Goal: Task Accomplishment & Management: Complete application form

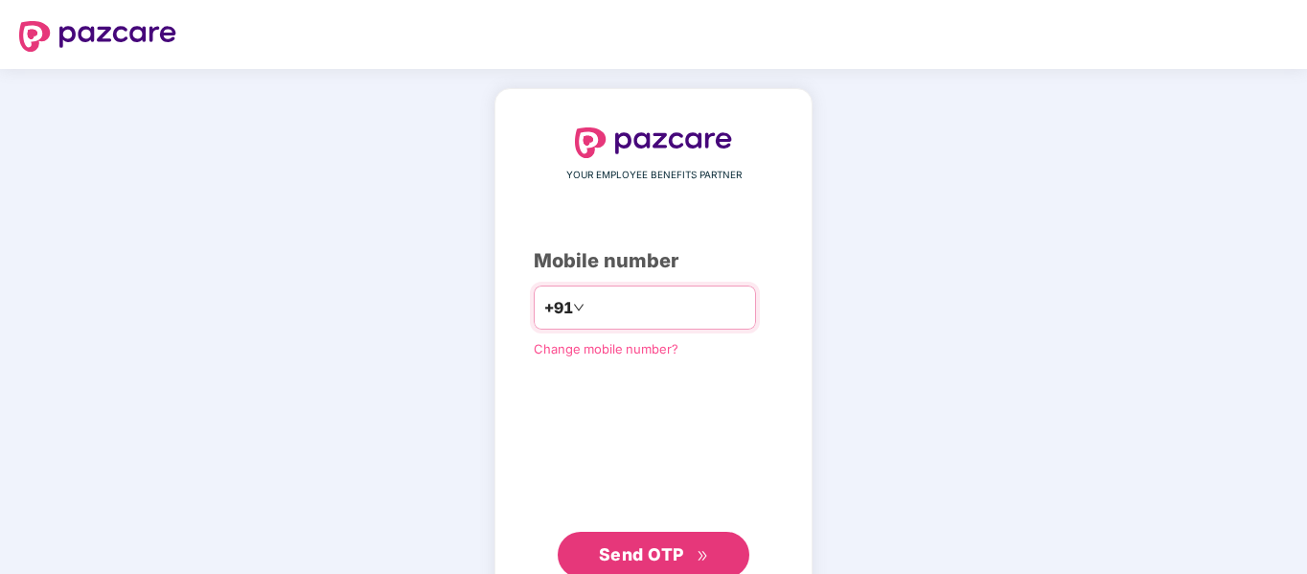
click at [604, 308] on input "number" at bounding box center [666, 307] width 157 height 31
type input "**********"
click at [609, 539] on button "Send OTP" at bounding box center [654, 555] width 192 height 46
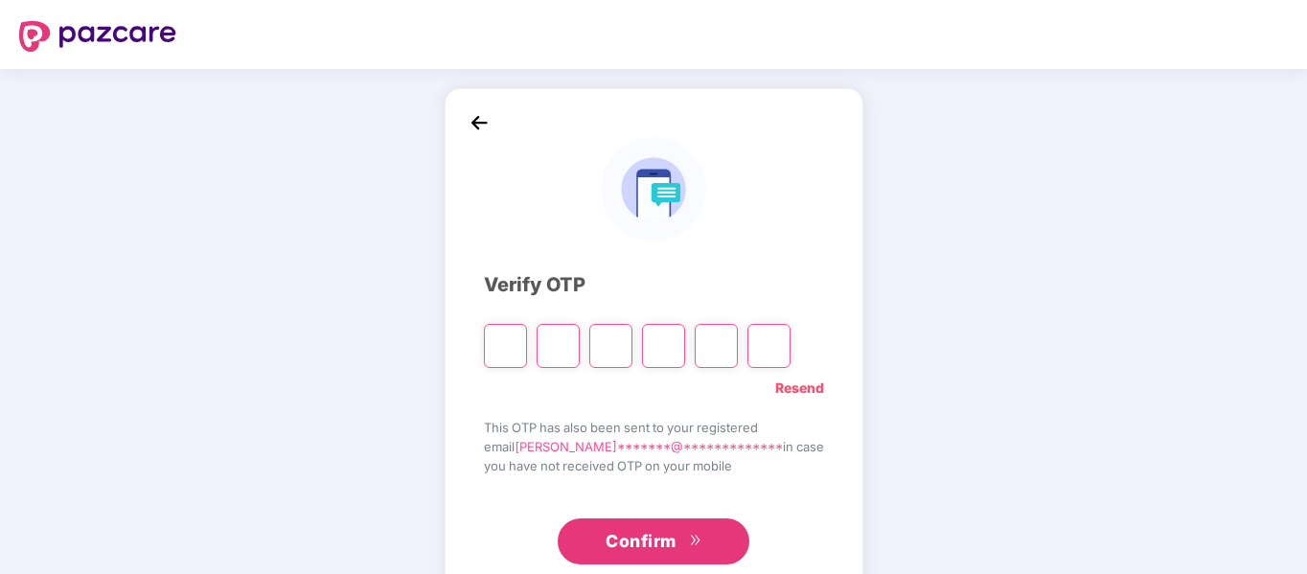
paste input "*"
type input "*"
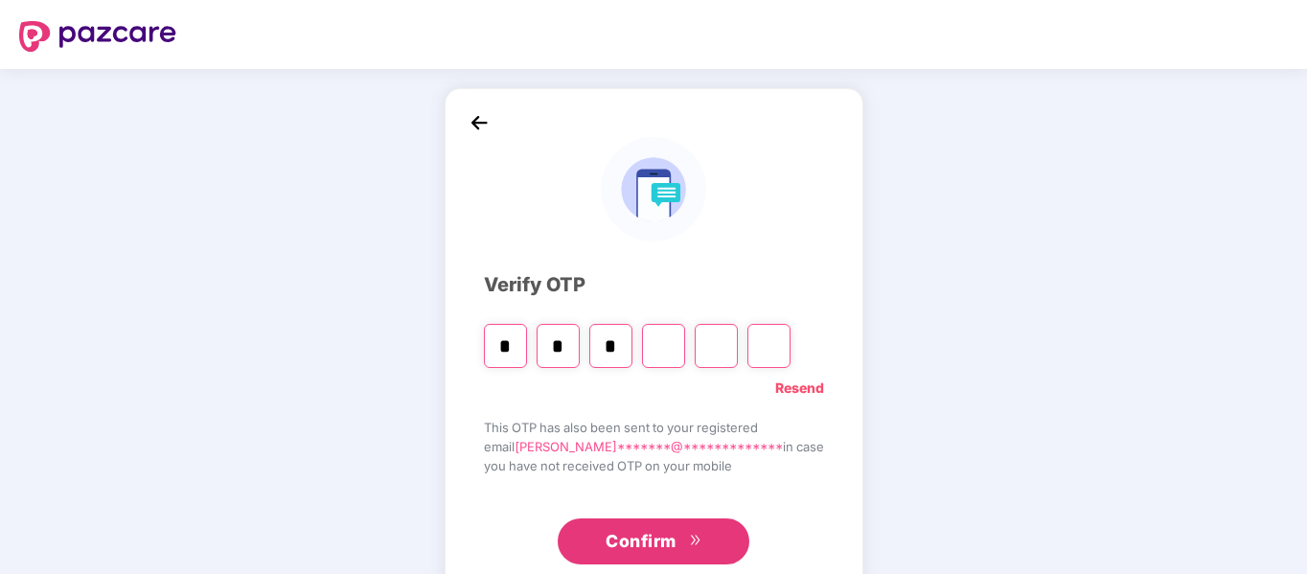
type input "*"
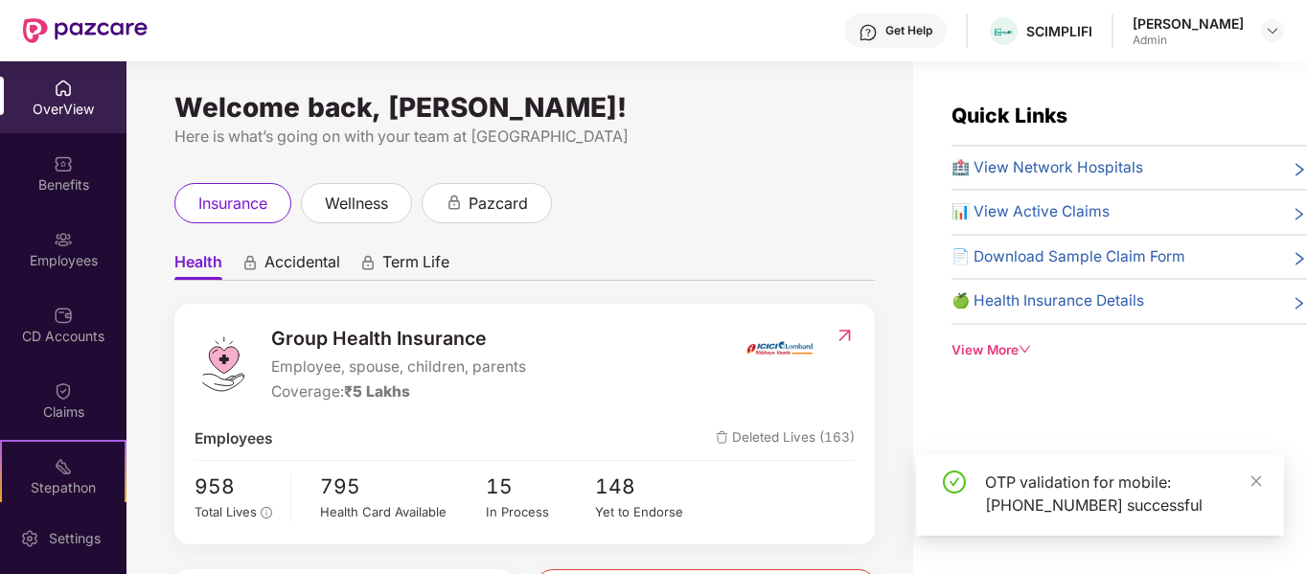
click at [57, 245] on img at bounding box center [63, 239] width 19 height 19
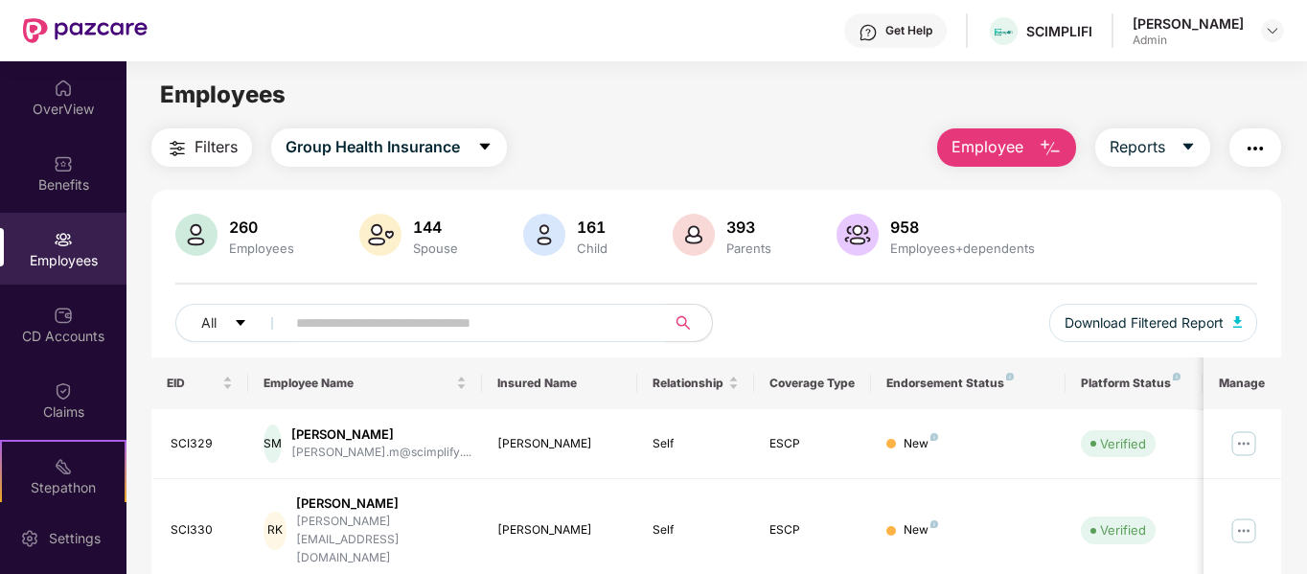
click at [1000, 144] on span "Employee" at bounding box center [988, 147] width 72 height 24
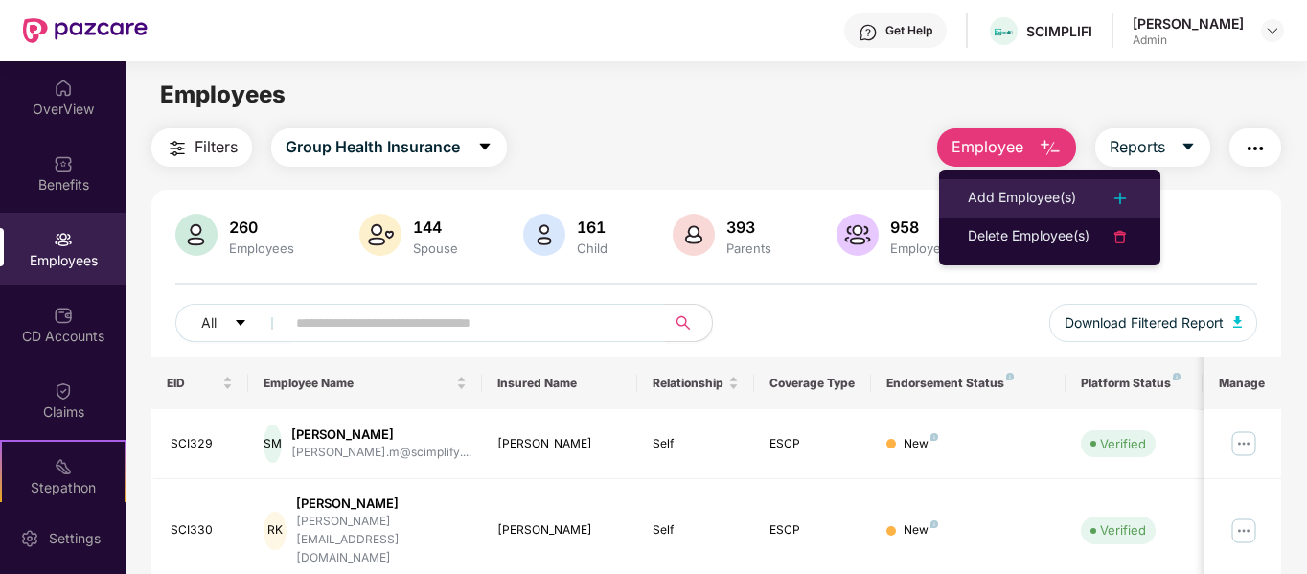
click at [1004, 194] on div "Add Employee(s)" at bounding box center [1022, 198] width 108 height 23
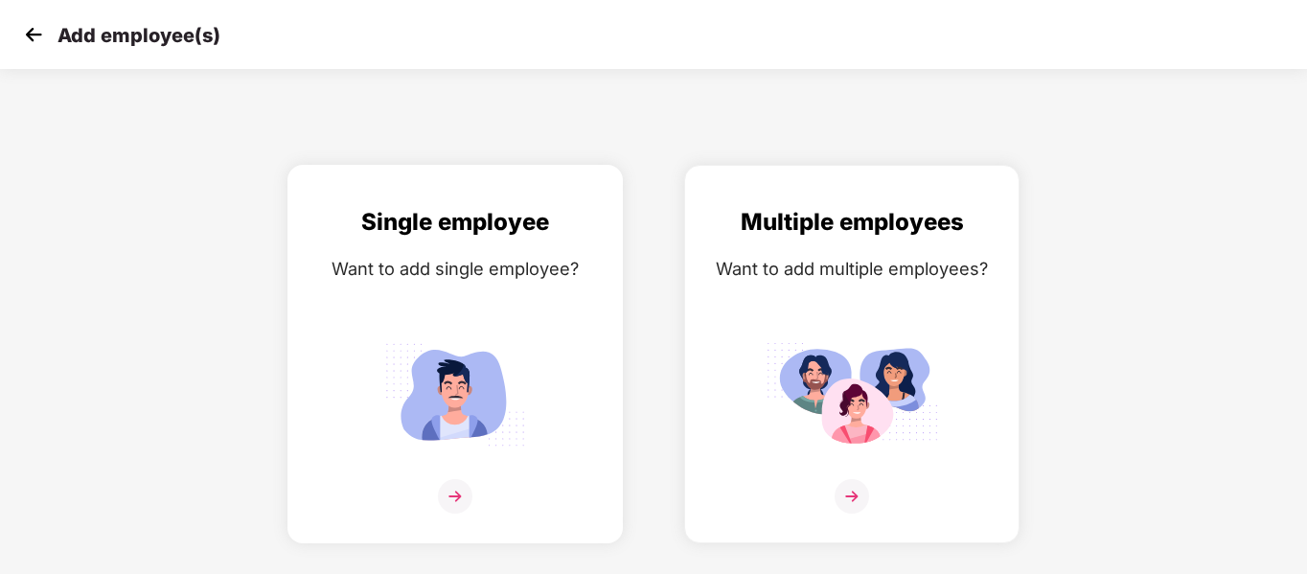
click at [452, 498] on img at bounding box center [455, 496] width 35 height 35
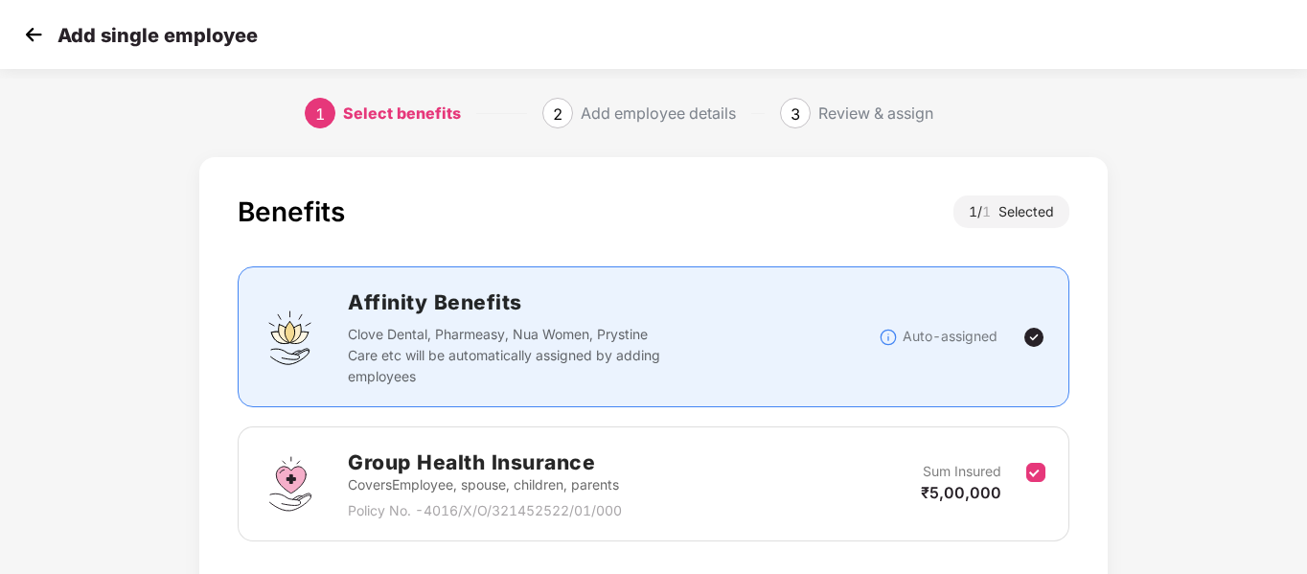
scroll to position [134, 0]
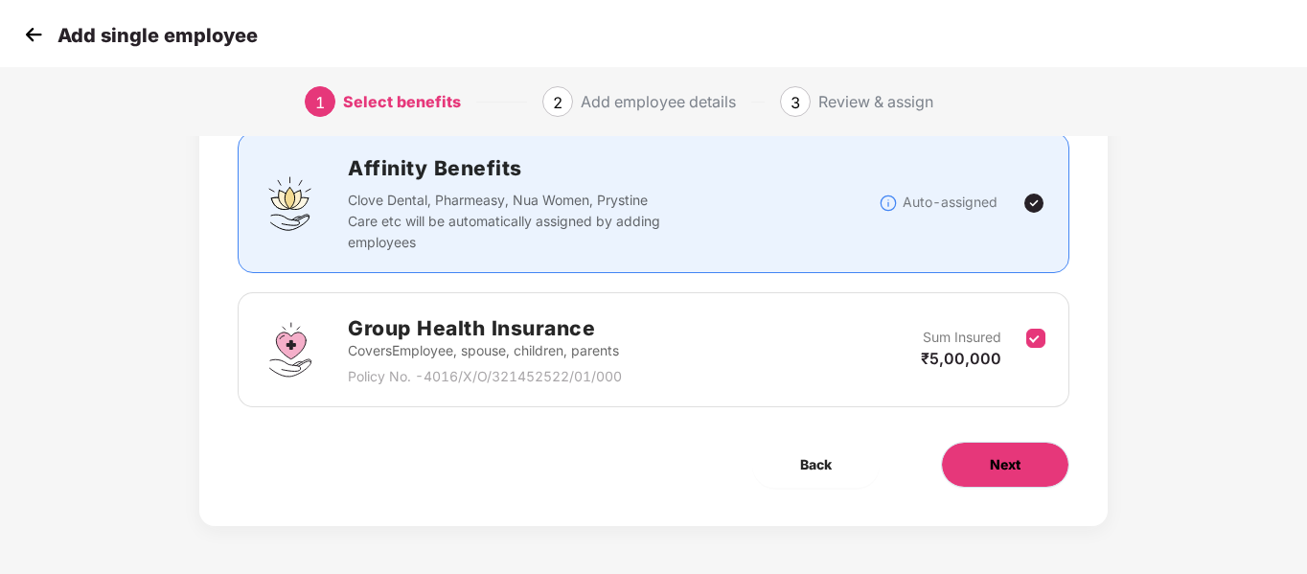
click at [983, 481] on button "Next" at bounding box center [1005, 465] width 128 height 46
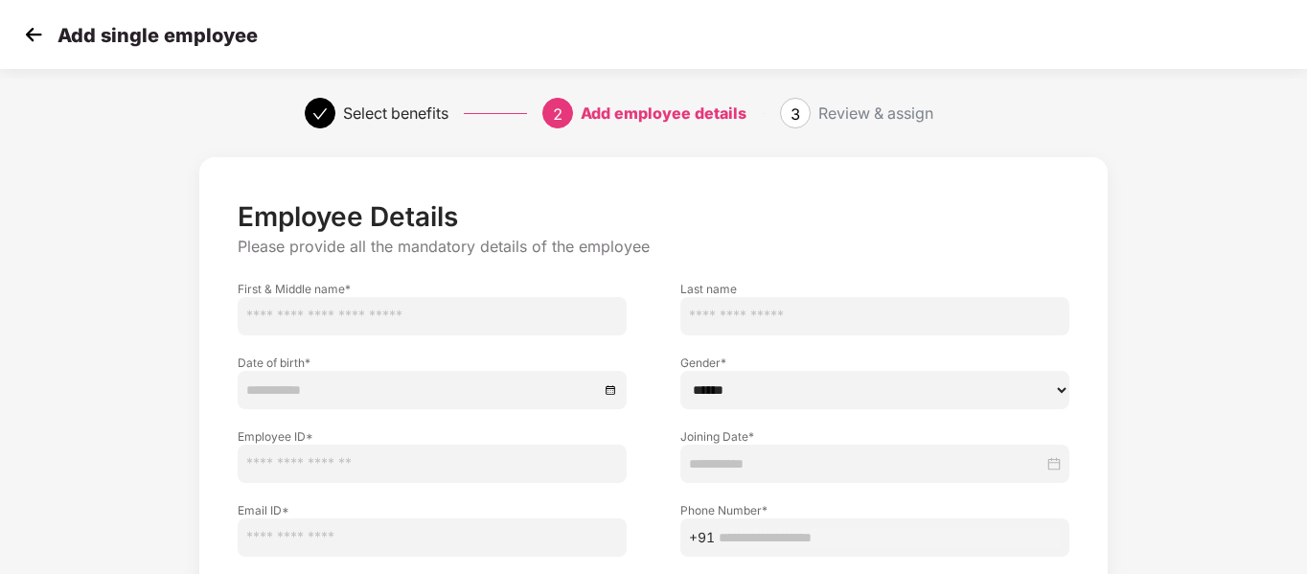
scroll to position [194, 0]
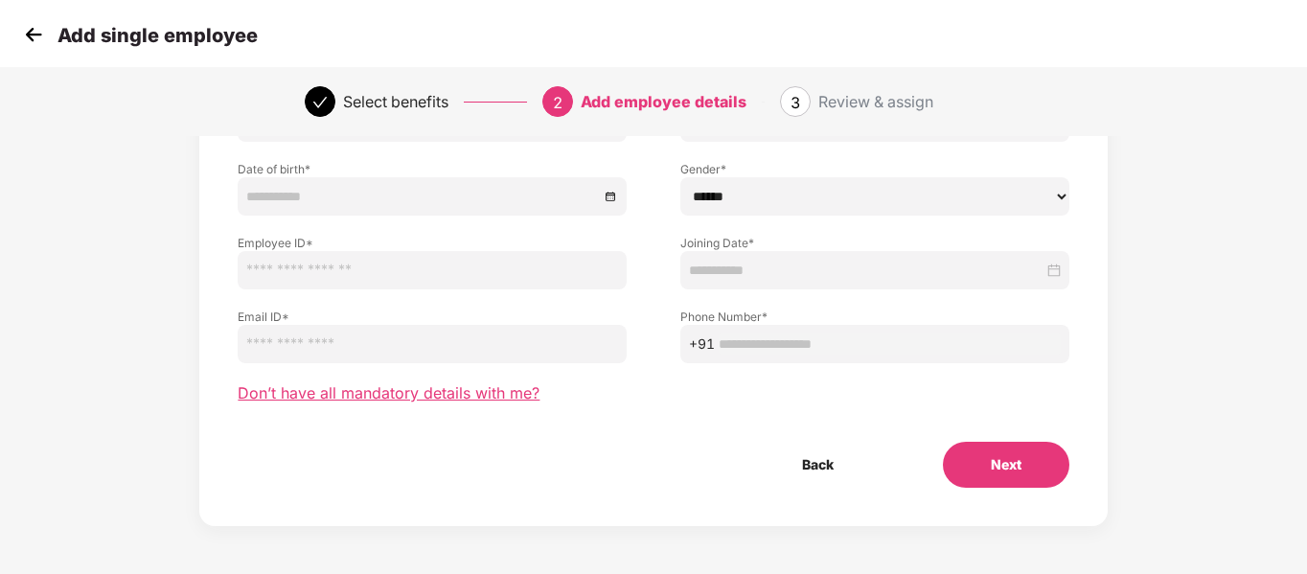
click at [359, 388] on span "Don’t have all mandatory details with me?" at bounding box center [389, 393] width 302 height 20
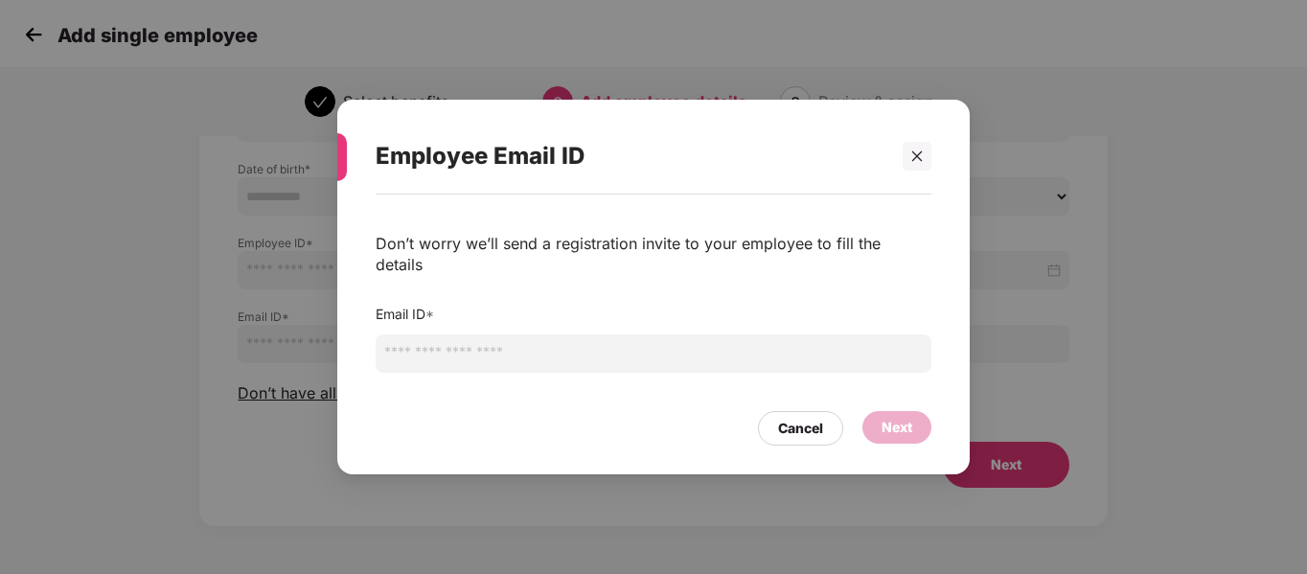
click at [453, 334] on input "email" at bounding box center [654, 353] width 556 height 38
paste input "**********"
type input "**********"
click at [897, 417] on div "Next" at bounding box center [897, 427] width 31 height 21
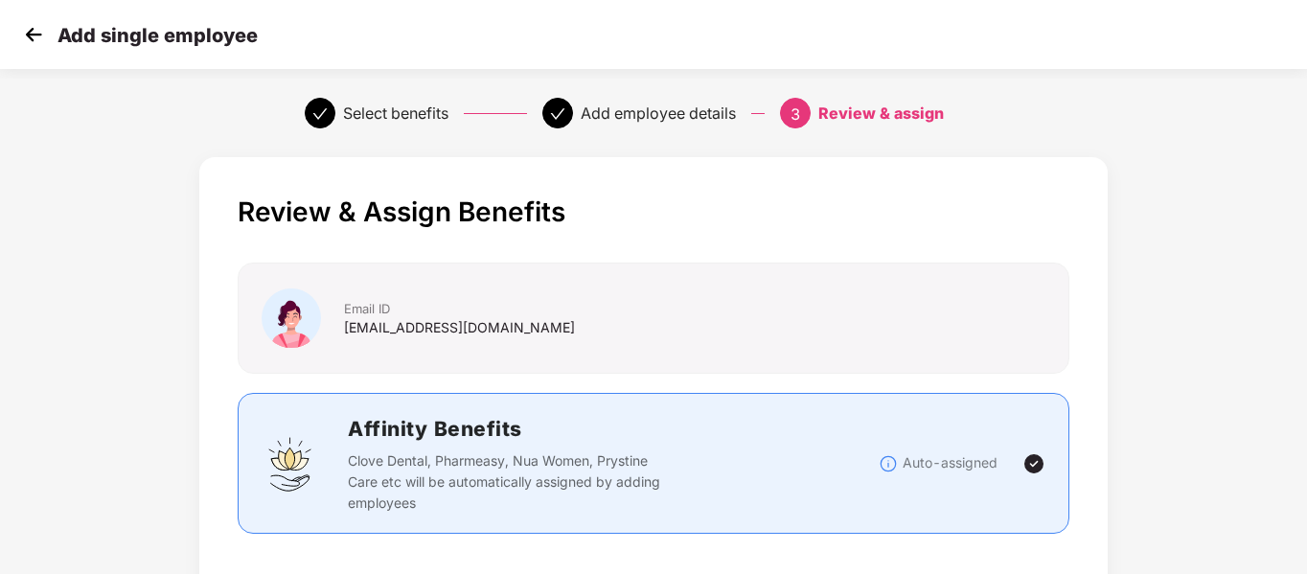
scroll to position [518, 0]
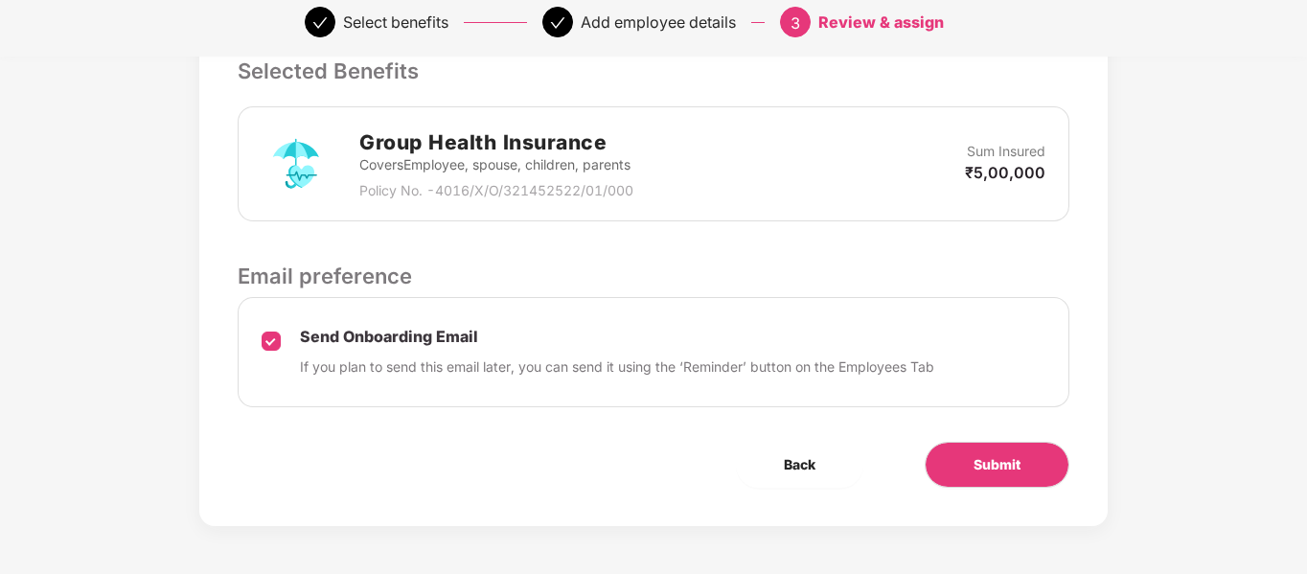
click at [1037, 491] on div "Review & Assign Benefits Email ID [EMAIL_ADDRESS][DOMAIN_NAME] Affinity Benefit…" at bounding box center [653, 83] width 908 height 887
click at [1020, 469] on span "Submit" at bounding box center [997, 464] width 47 height 21
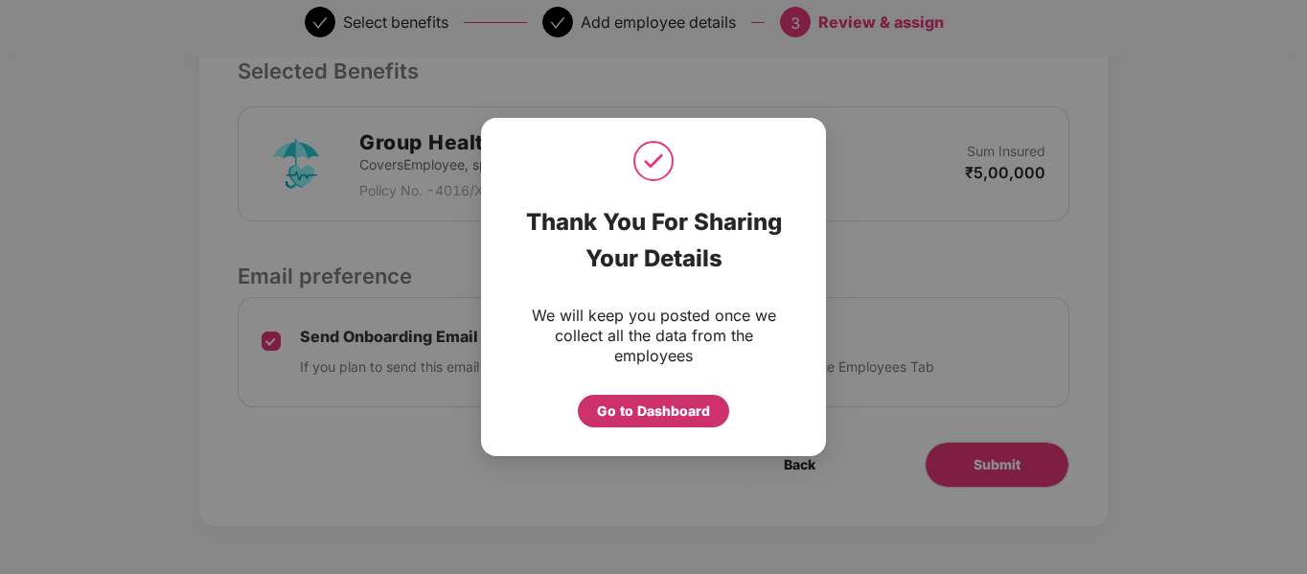
click at [646, 421] on div "Go to Dashboard" at bounding box center [653, 411] width 113 height 21
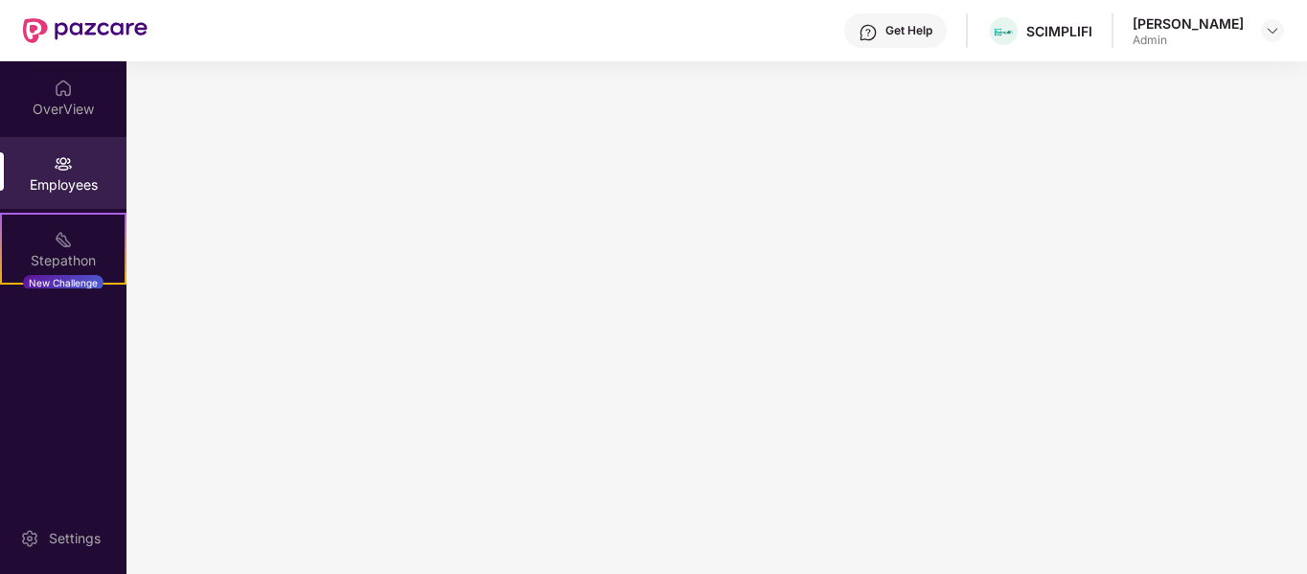
scroll to position [0, 0]
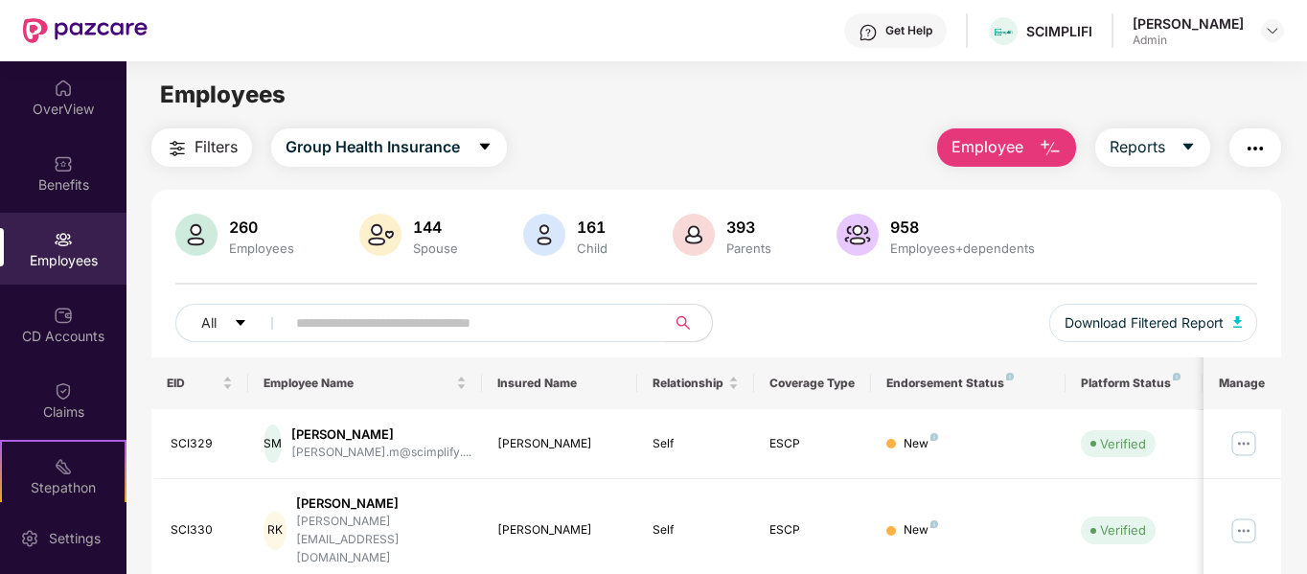
click at [459, 315] on input "text" at bounding box center [468, 323] width 344 height 29
type input "******"
